Goal: Task Accomplishment & Management: Manage account settings

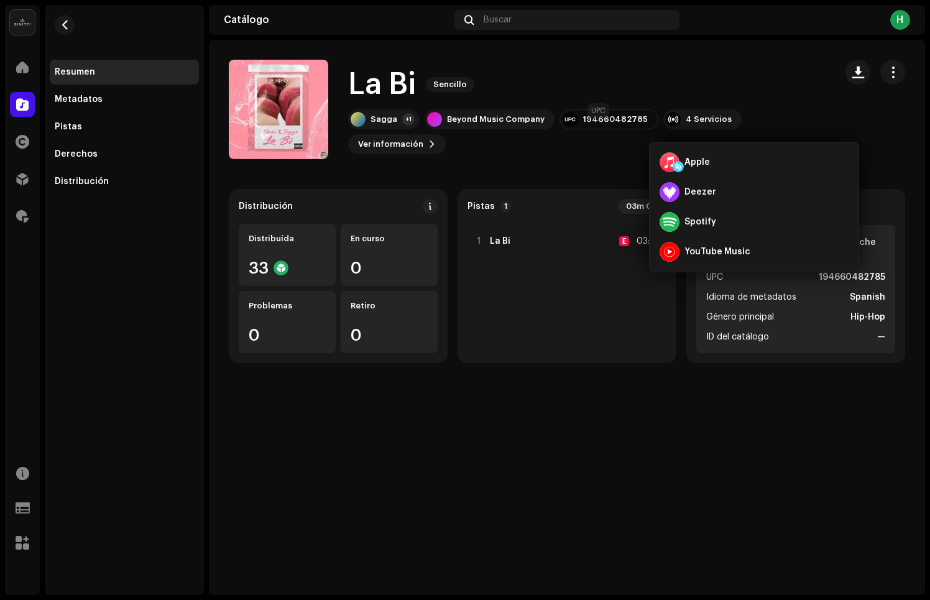
click at [620, 124] on div "194660482785" at bounding box center [614, 119] width 65 height 10
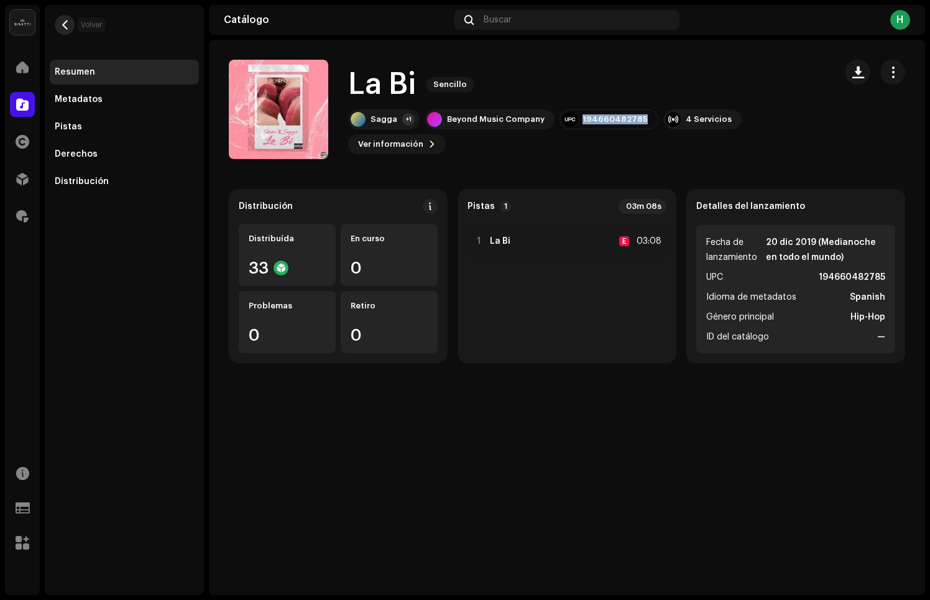
click at [63, 24] on span "button" at bounding box center [64, 25] width 9 height 10
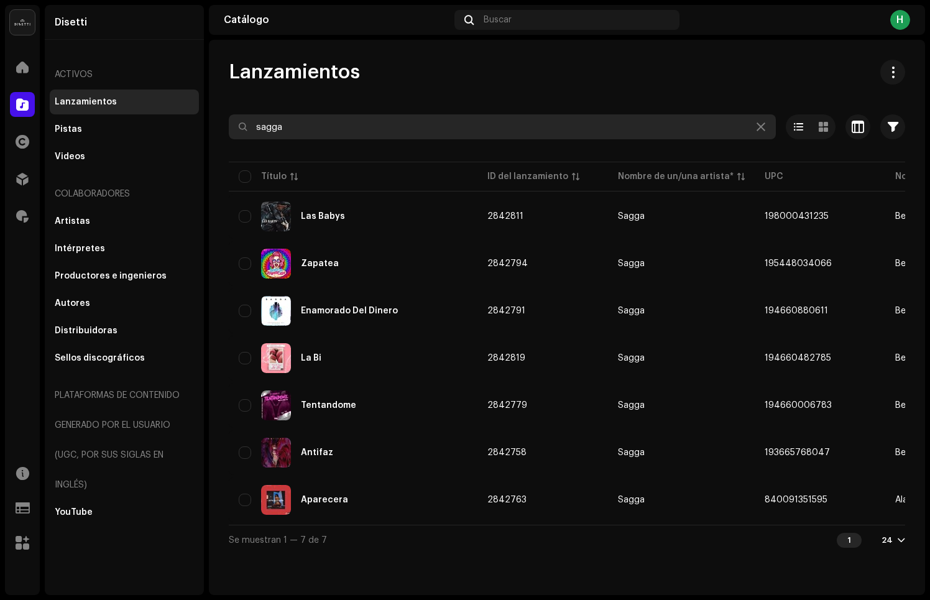
click at [306, 126] on input "sagga" at bounding box center [502, 126] width 547 height 25
type input "[PERSON_NAME]"
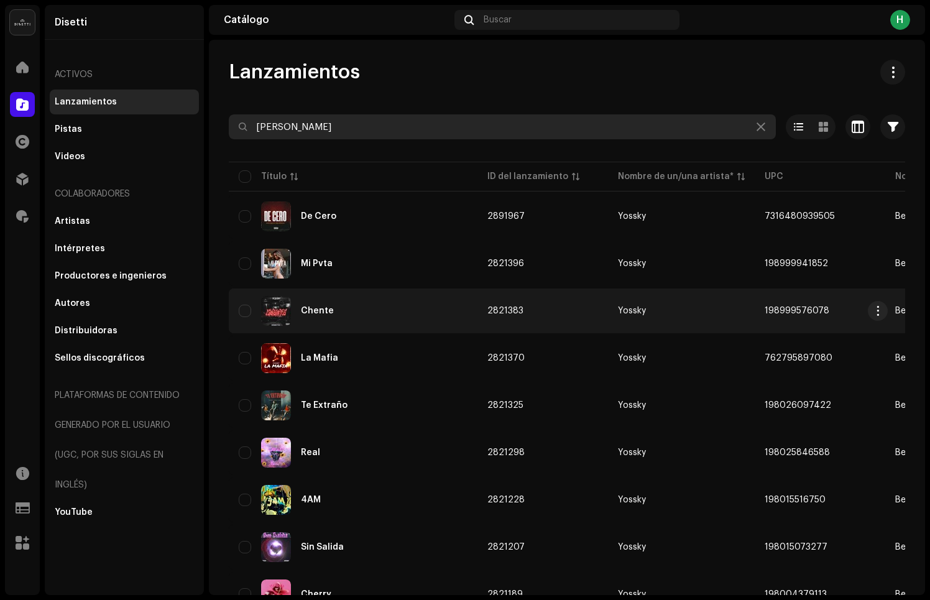
scroll to position [59, 0]
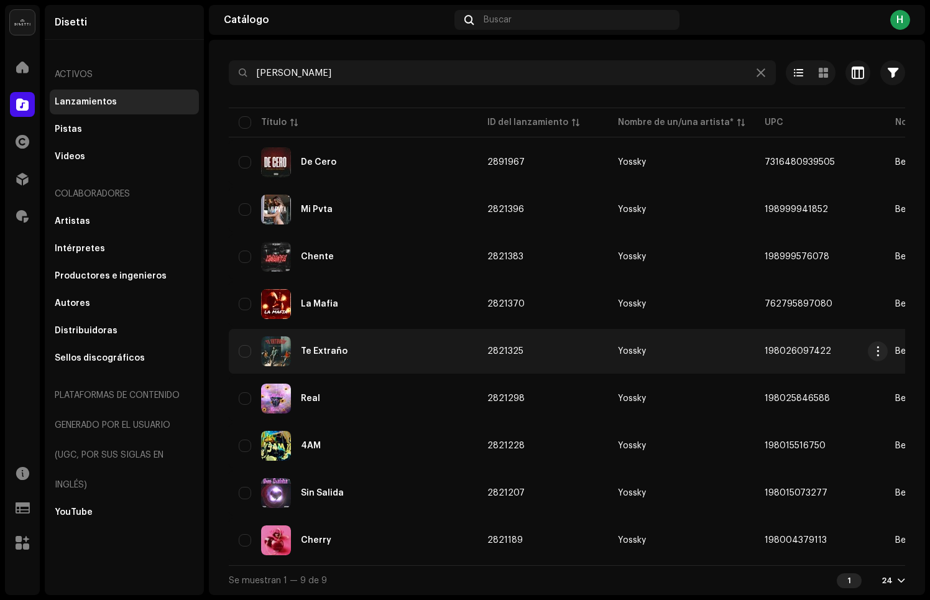
copy span "198026097422"
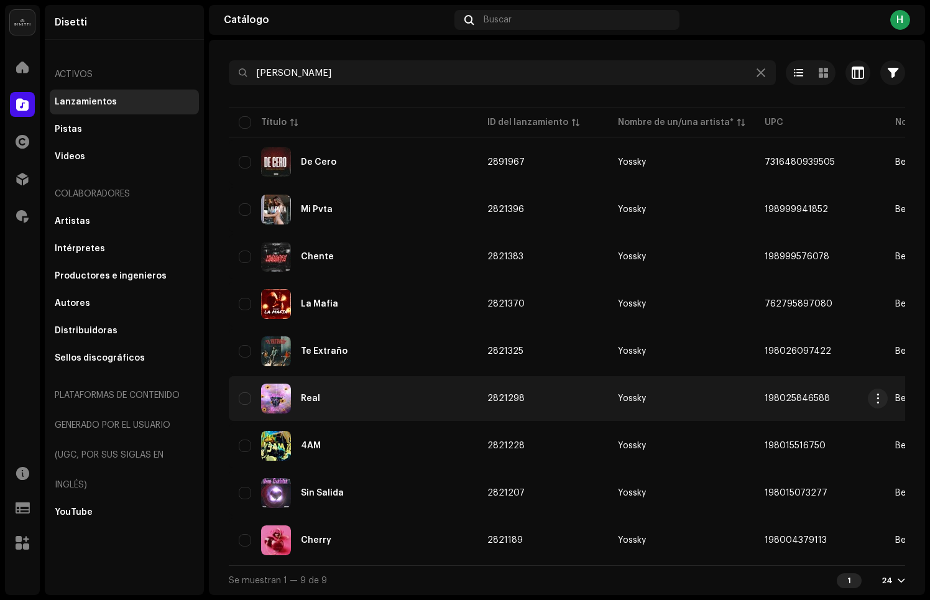
drag, startPoint x: 759, startPoint y: 345, endPoint x: 791, endPoint y: 377, distance: 45.3
click at [803, 405] on tbody "De Cero 2891967 Yossky 7316480939505 Beyond Music Company [DATE] 1 [DATE] 04:37…" at bounding box center [883, 351] width 1309 height 423
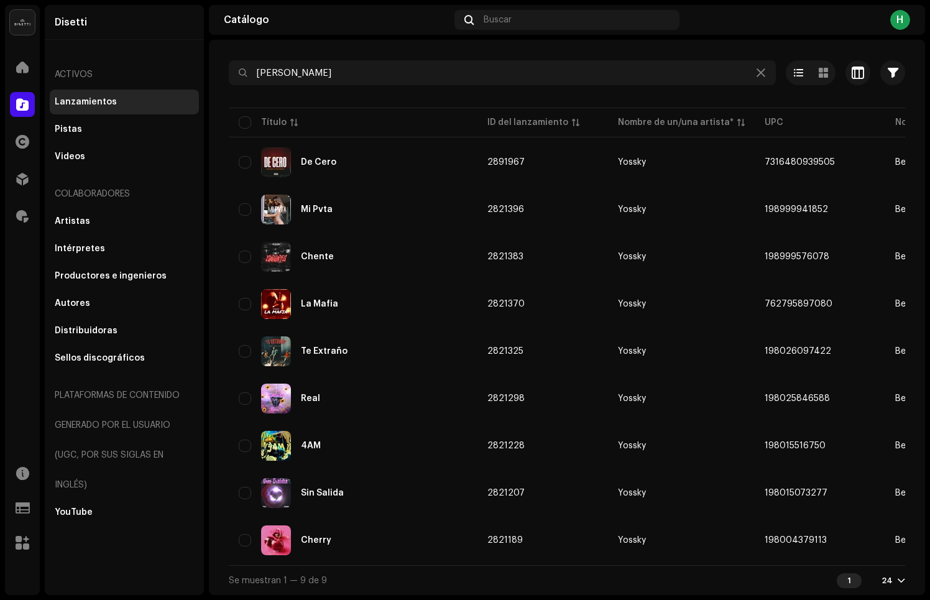
drag, startPoint x: 189, startPoint y: 519, endPoint x: 200, endPoint y: 513, distance: 12.8
click at [189, 519] on div "YouTube" at bounding box center [124, 512] width 149 height 25
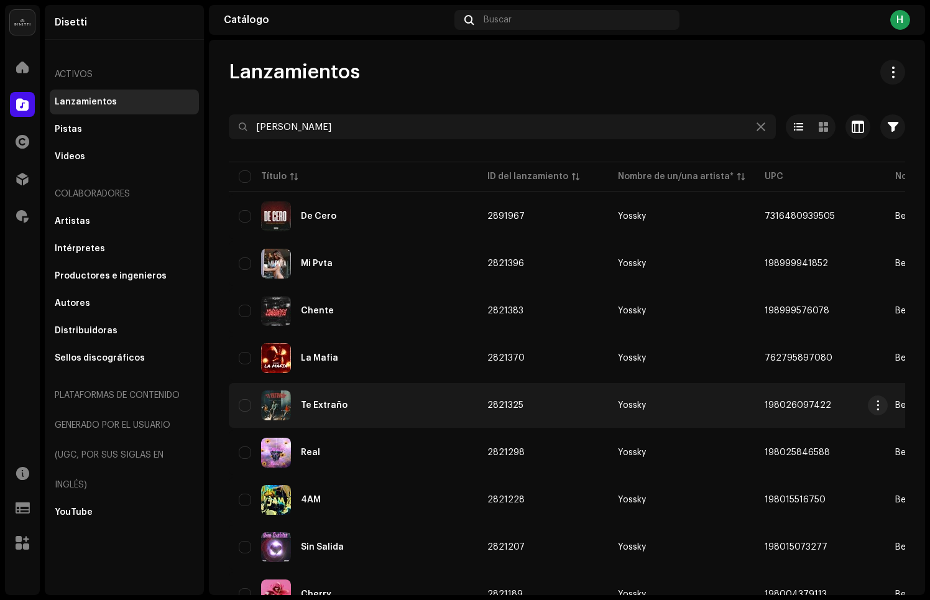
click at [322, 410] on div "Te Extraño" at bounding box center [353, 405] width 229 height 30
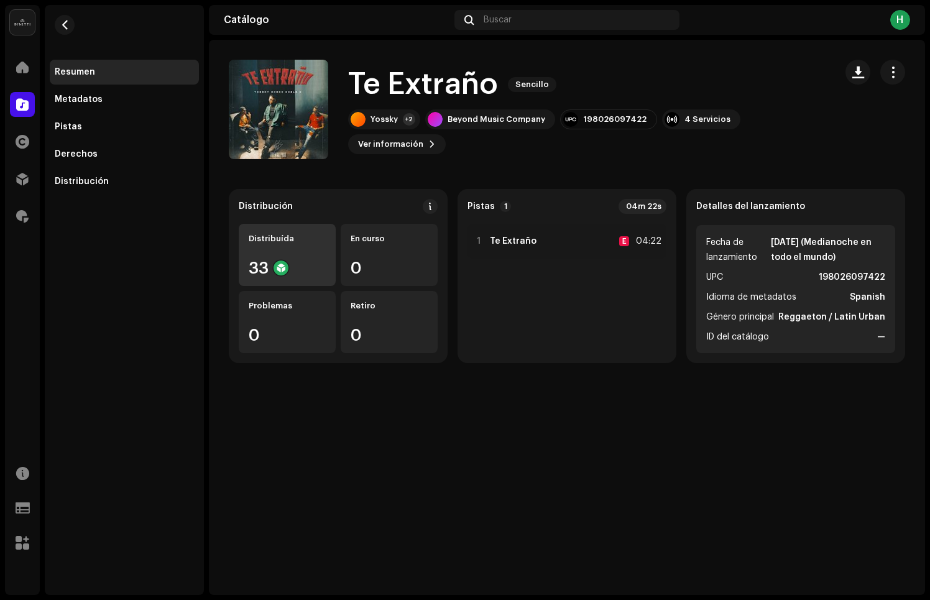
click at [259, 273] on div "33" at bounding box center [287, 268] width 77 height 16
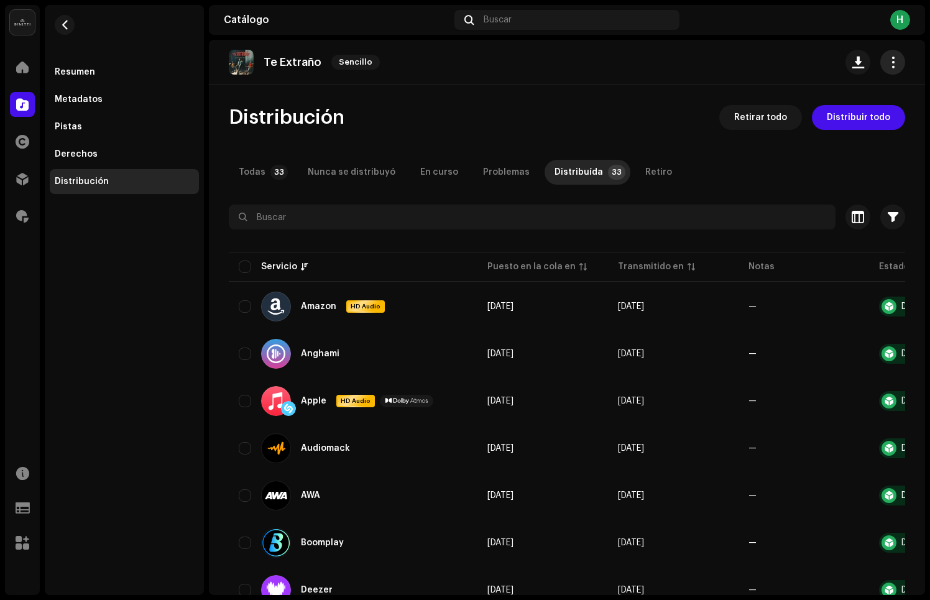
click at [880, 61] on button "button" at bounding box center [892, 62] width 25 height 25
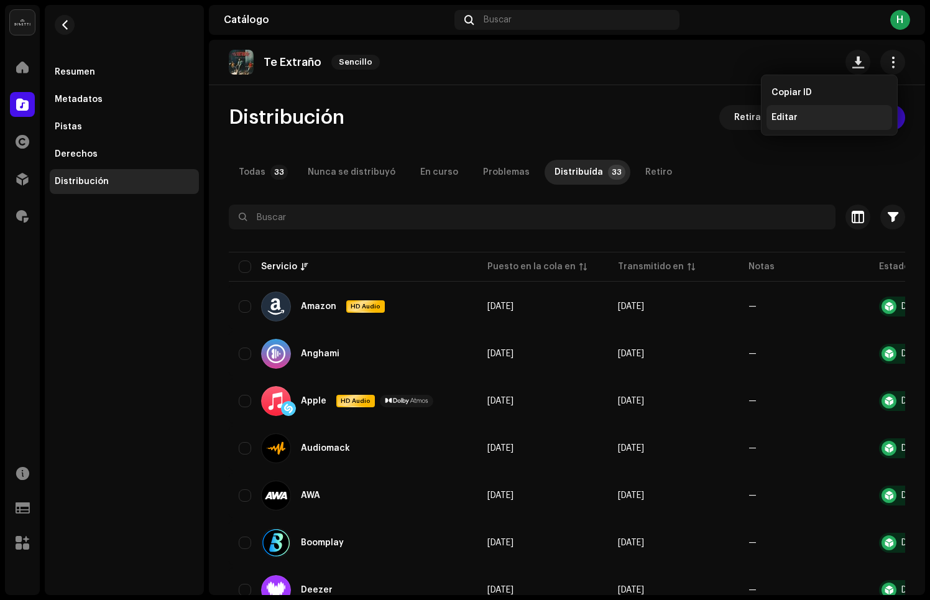
click at [819, 124] on div "Editar" at bounding box center [829, 117] width 126 height 25
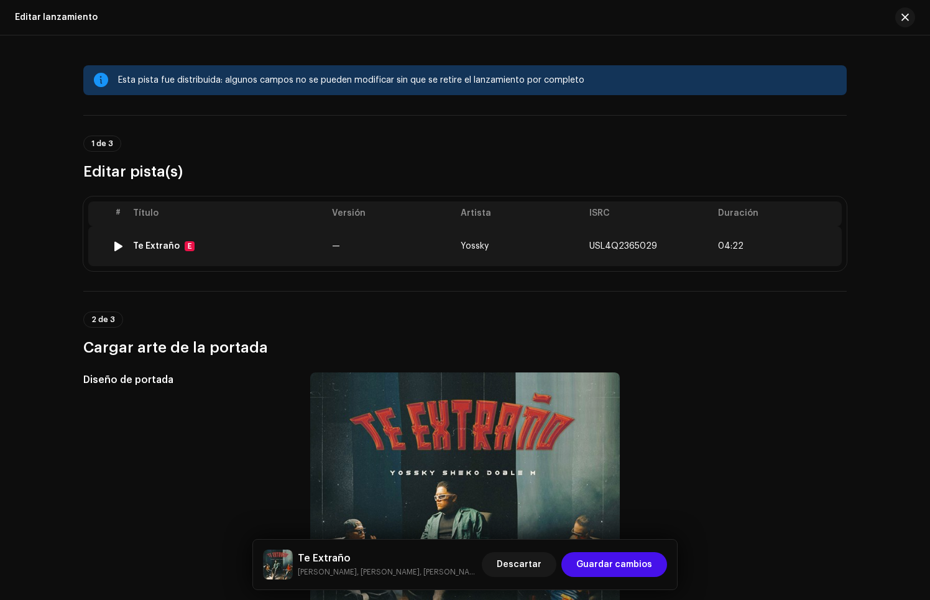
click at [559, 244] on td "Yossky" at bounding box center [520, 246] width 129 height 40
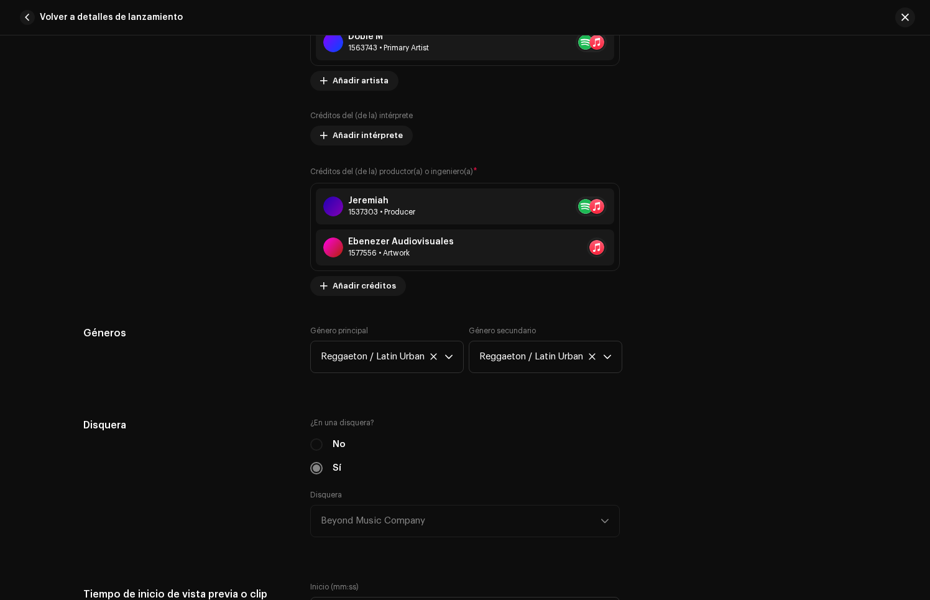
scroll to position [1017, 0]
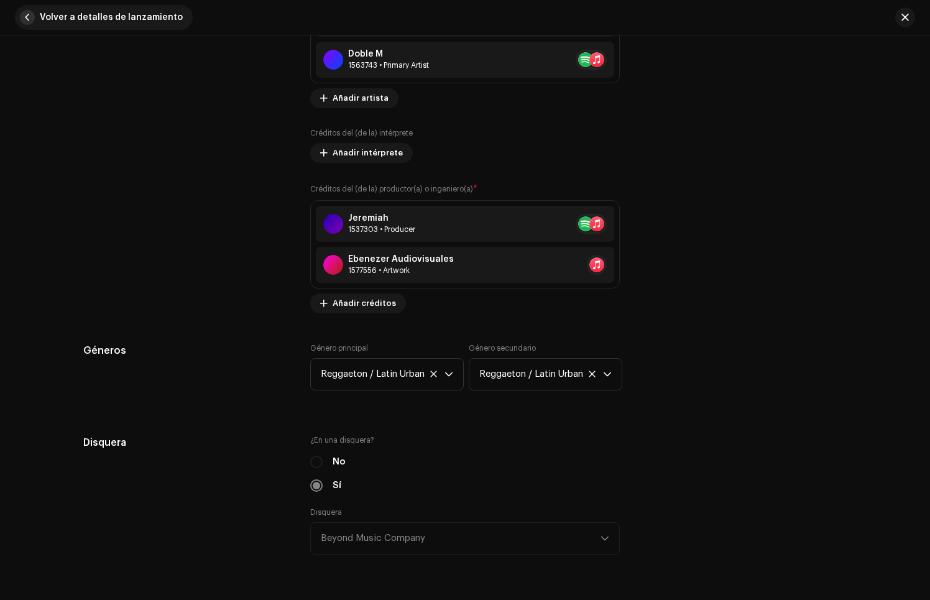
click at [111, 14] on span "Volver a detalles de lanzamiento" at bounding box center [111, 17] width 143 height 25
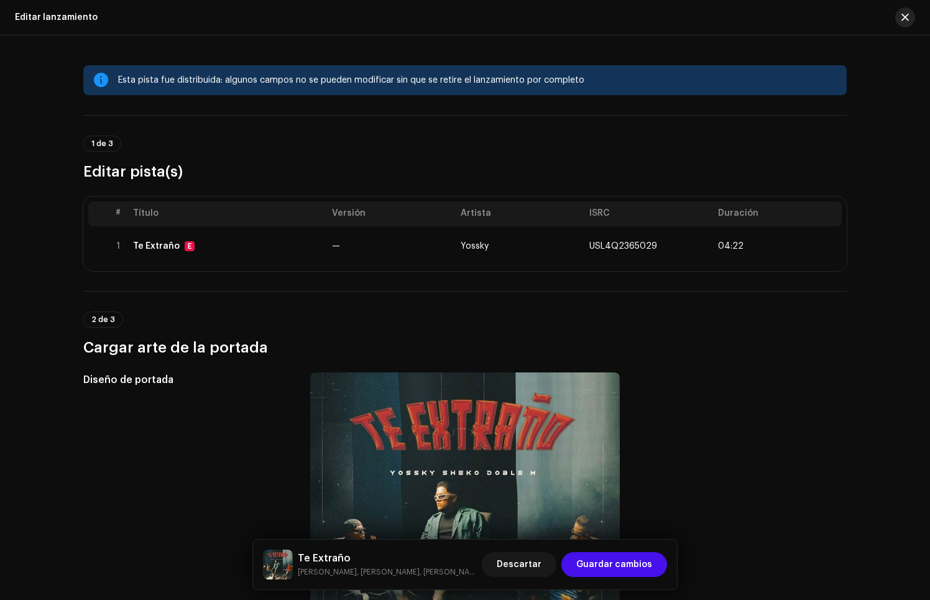
click at [901, 15] on span "button" at bounding box center [904, 17] width 7 height 10
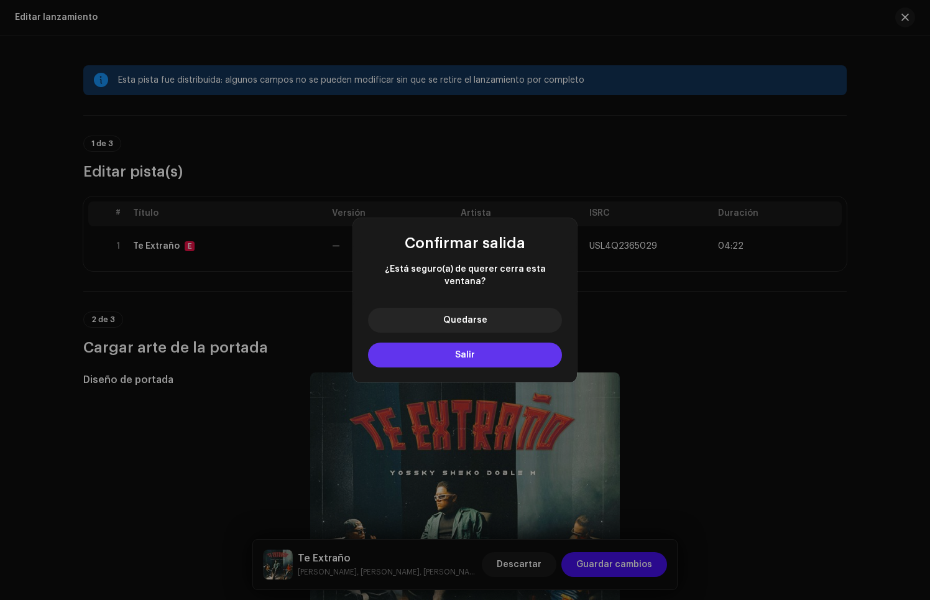
click at [514, 350] on button "Salir" at bounding box center [465, 354] width 194 height 25
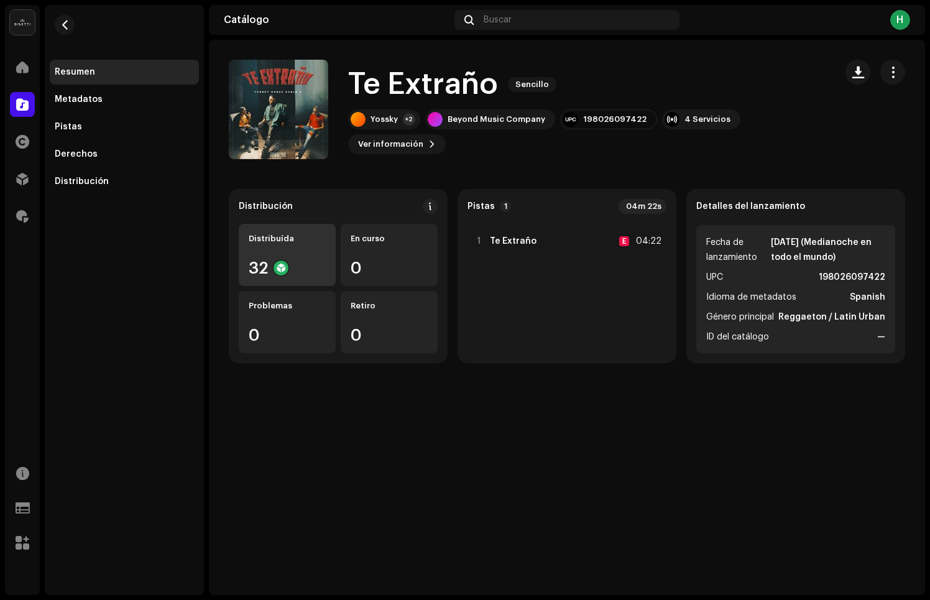
click at [325, 246] on div "Distribuída 32" at bounding box center [287, 255] width 97 height 62
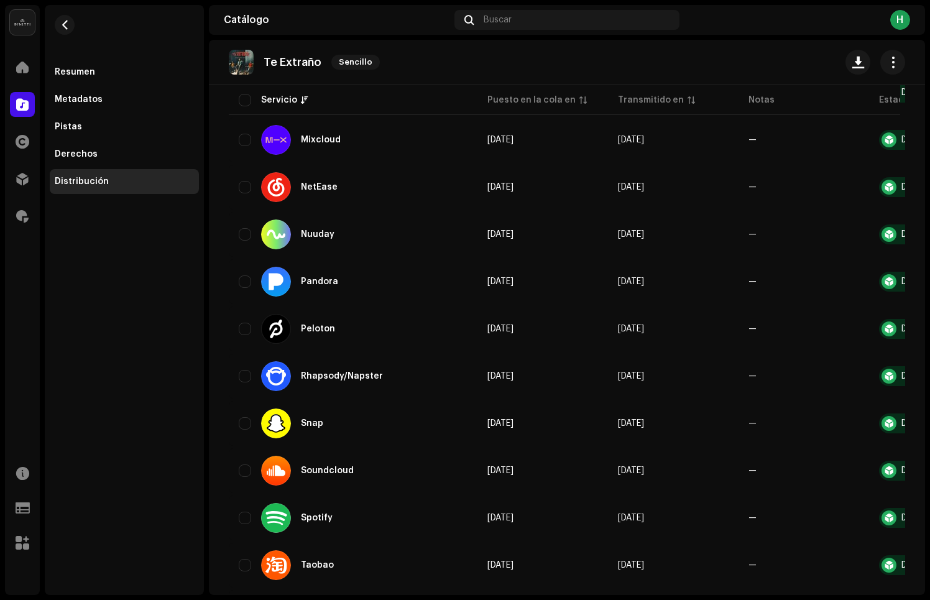
scroll to position [1286, 0]
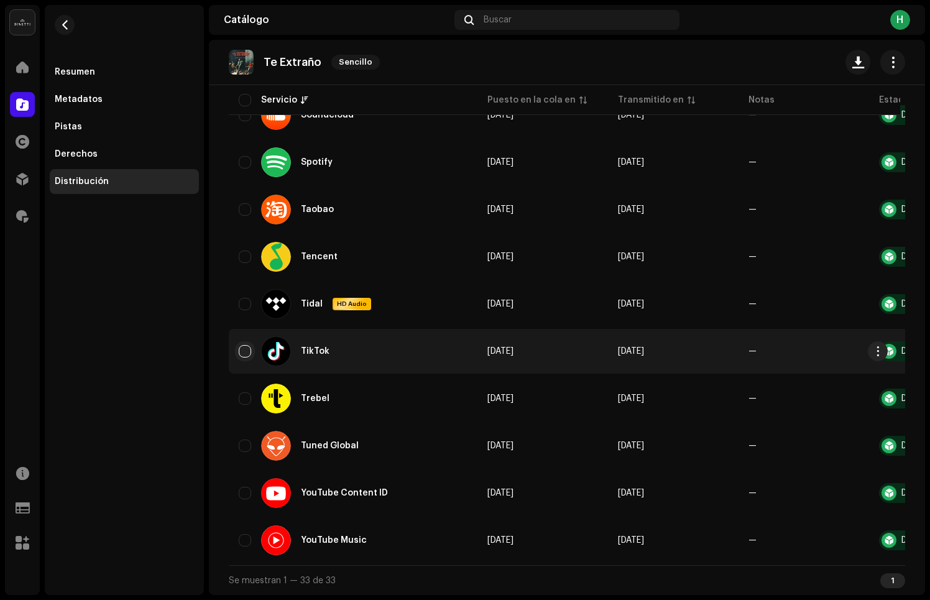
click at [246, 345] on input "checkbox" at bounding box center [245, 351] width 12 height 12
checkbox input "true"
click at [876, 346] on span "button" at bounding box center [877, 351] width 9 height 10
click at [766, 367] on div "Distribuir" at bounding box center [819, 374] width 126 height 25
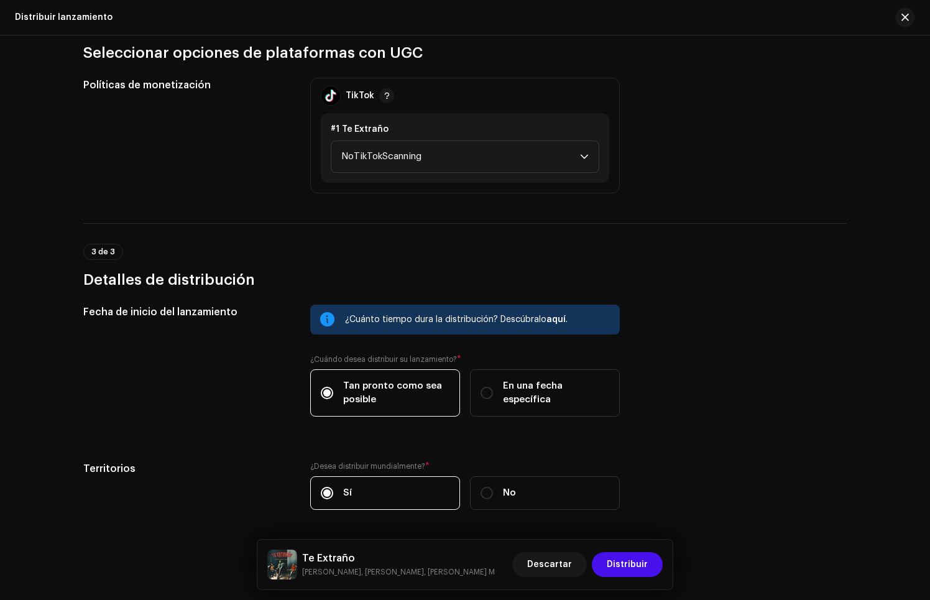
scroll to position [362, 0]
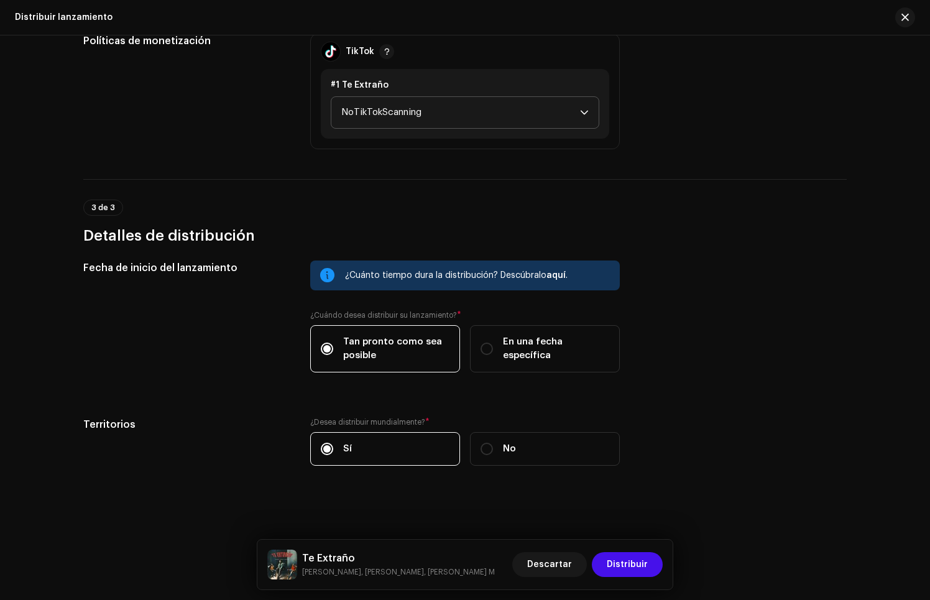
click at [444, 113] on span "NoTikTokScanning" at bounding box center [460, 112] width 239 height 31
click at [444, 107] on span "NoTikTokScanning" at bounding box center [460, 112] width 239 height 31
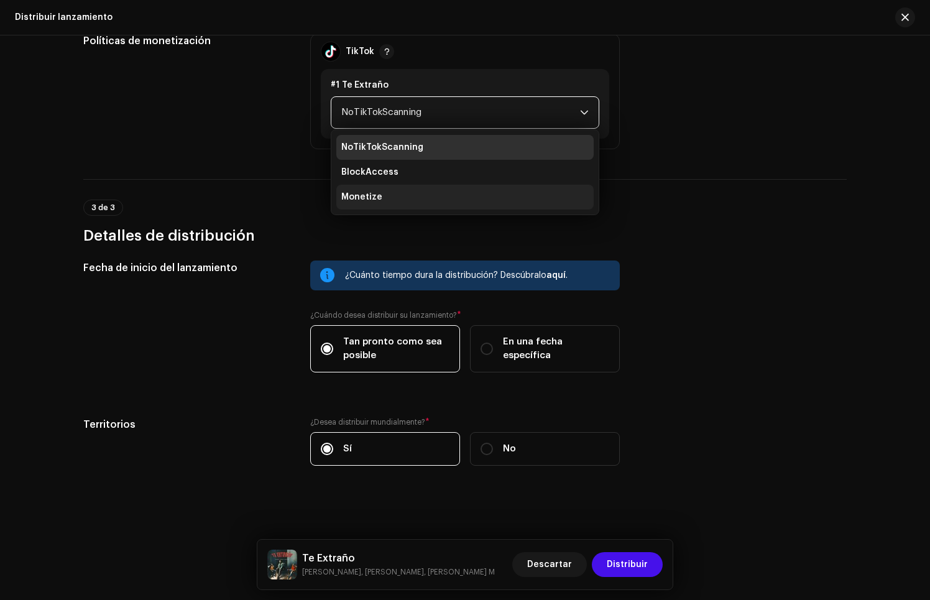
click at [409, 199] on li "Monetize" at bounding box center [464, 197] width 257 height 25
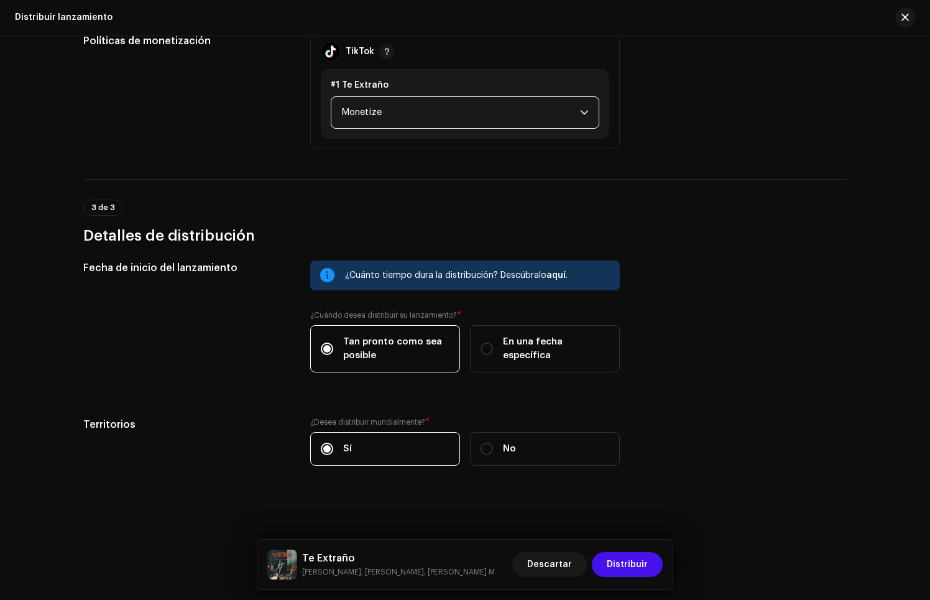
click at [616, 188] on div "3 de 3 Detalles de distribución" at bounding box center [464, 212] width 763 height 67
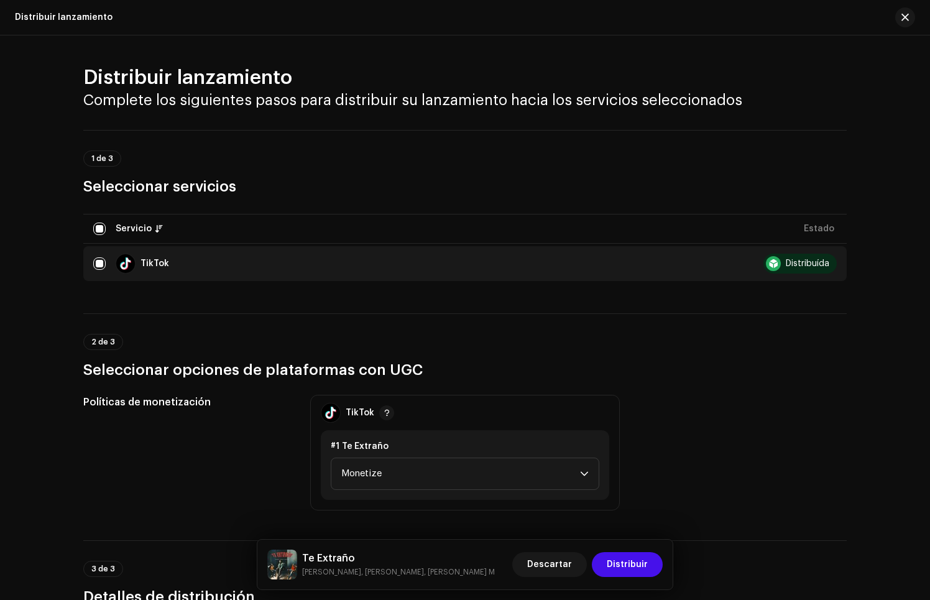
scroll to position [1, 0]
click at [620, 562] on span "Distribuir" at bounding box center [627, 564] width 41 height 25
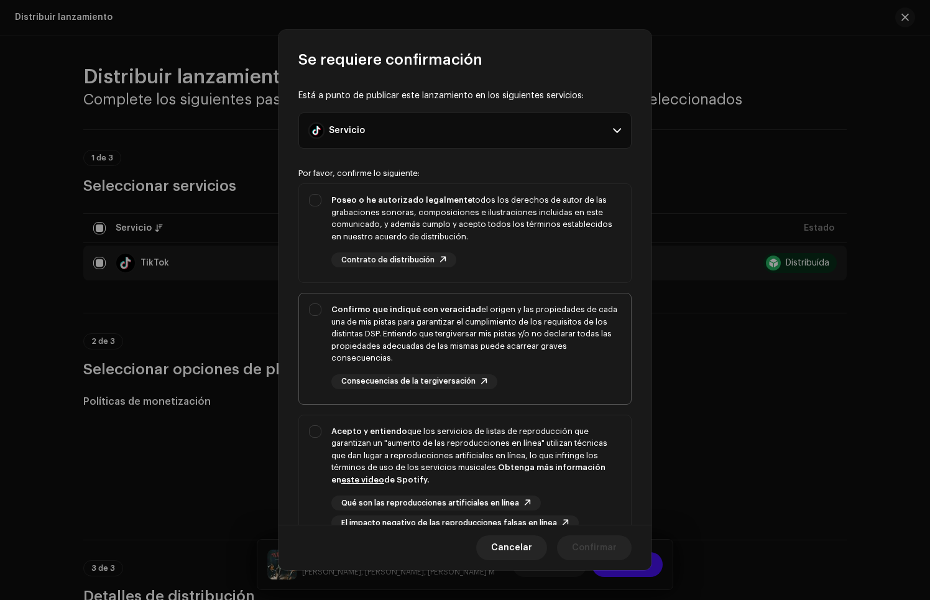
drag, startPoint x: 592, startPoint y: 248, endPoint x: 582, endPoint y: 295, distance: 48.1
click at [592, 248] on div "Poseo o he autorizado legalmente todos los derechos de autor de las grabaciones…" at bounding box center [476, 230] width 290 height 73
checkbox input "true"
drag, startPoint x: 562, startPoint y: 375, endPoint x: 577, endPoint y: 463, distance: 89.6
click at [562, 375] on div "Confirmo que indiqué con veracidad el origen y las propiedades de cada una de m…" at bounding box center [476, 346] width 290 height 86
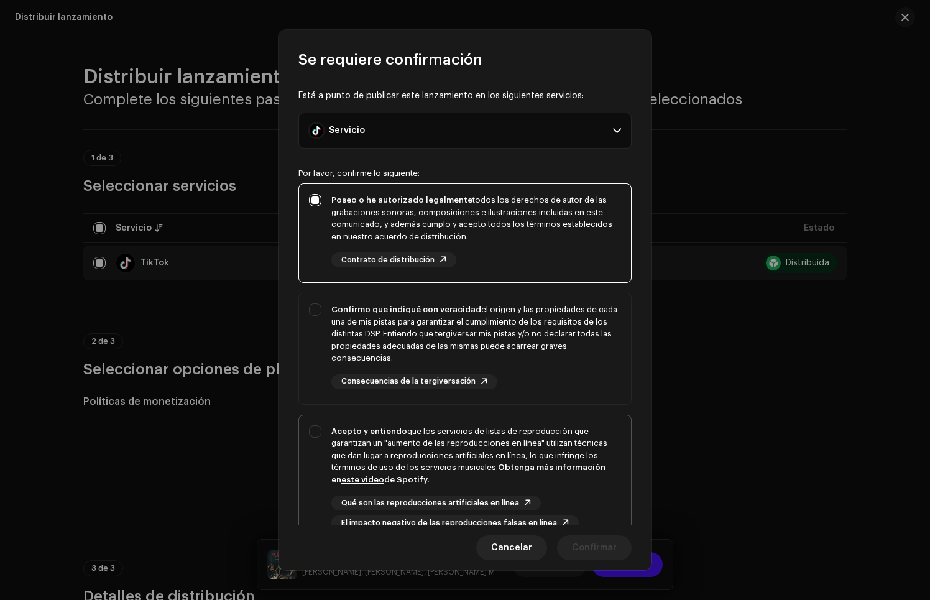
checkbox input "true"
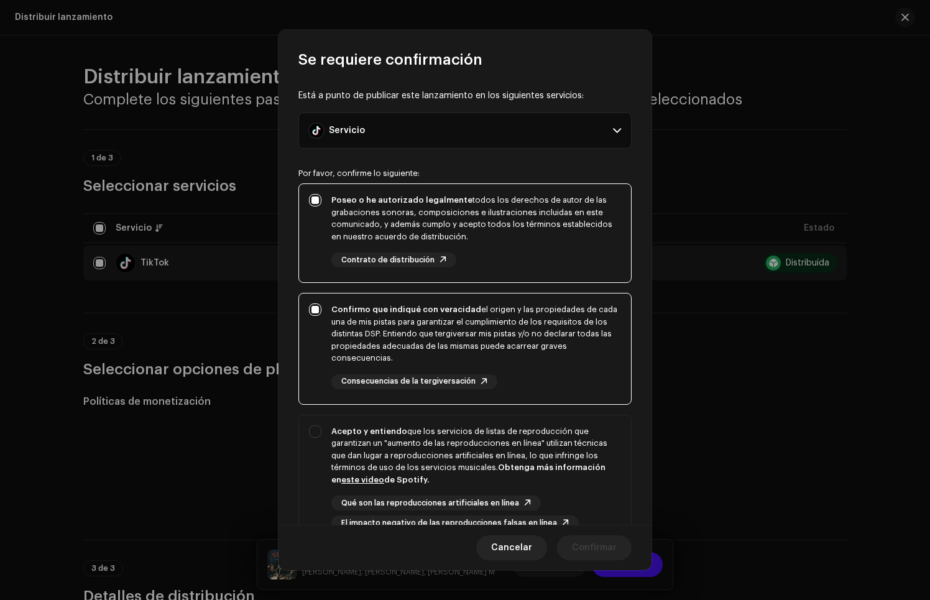
drag, startPoint x: 579, startPoint y: 497, endPoint x: 594, endPoint y: 537, distance: 42.7
click at [579, 498] on div "Qué son las reproducciones artificiales en línea El impacto negativo de las rep…" at bounding box center [476, 512] width 290 height 35
checkbox input "true"
click at [599, 553] on span "Confirmar" at bounding box center [594, 547] width 45 height 25
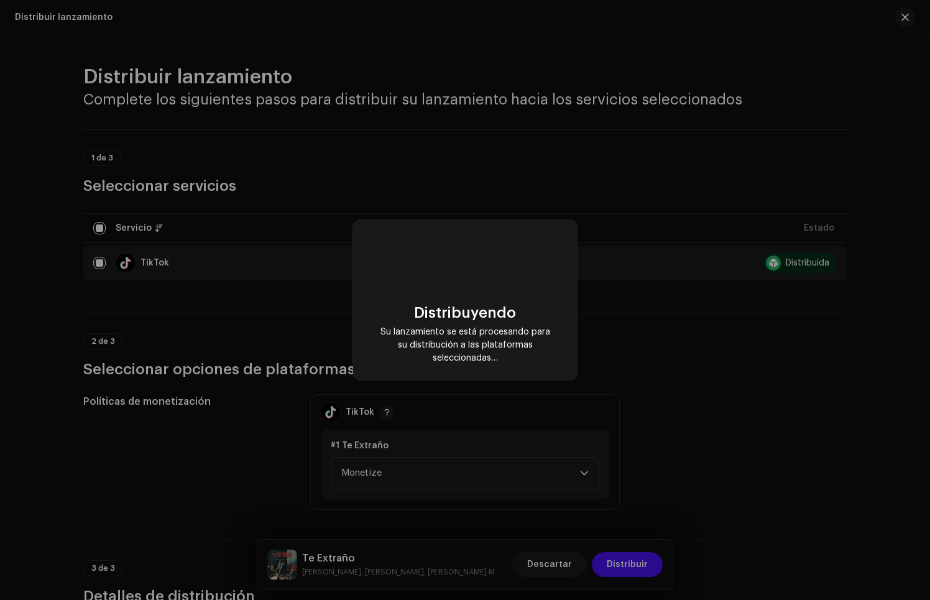
scroll to position [0, 0]
